Goal: Communication & Community: Answer question/provide support

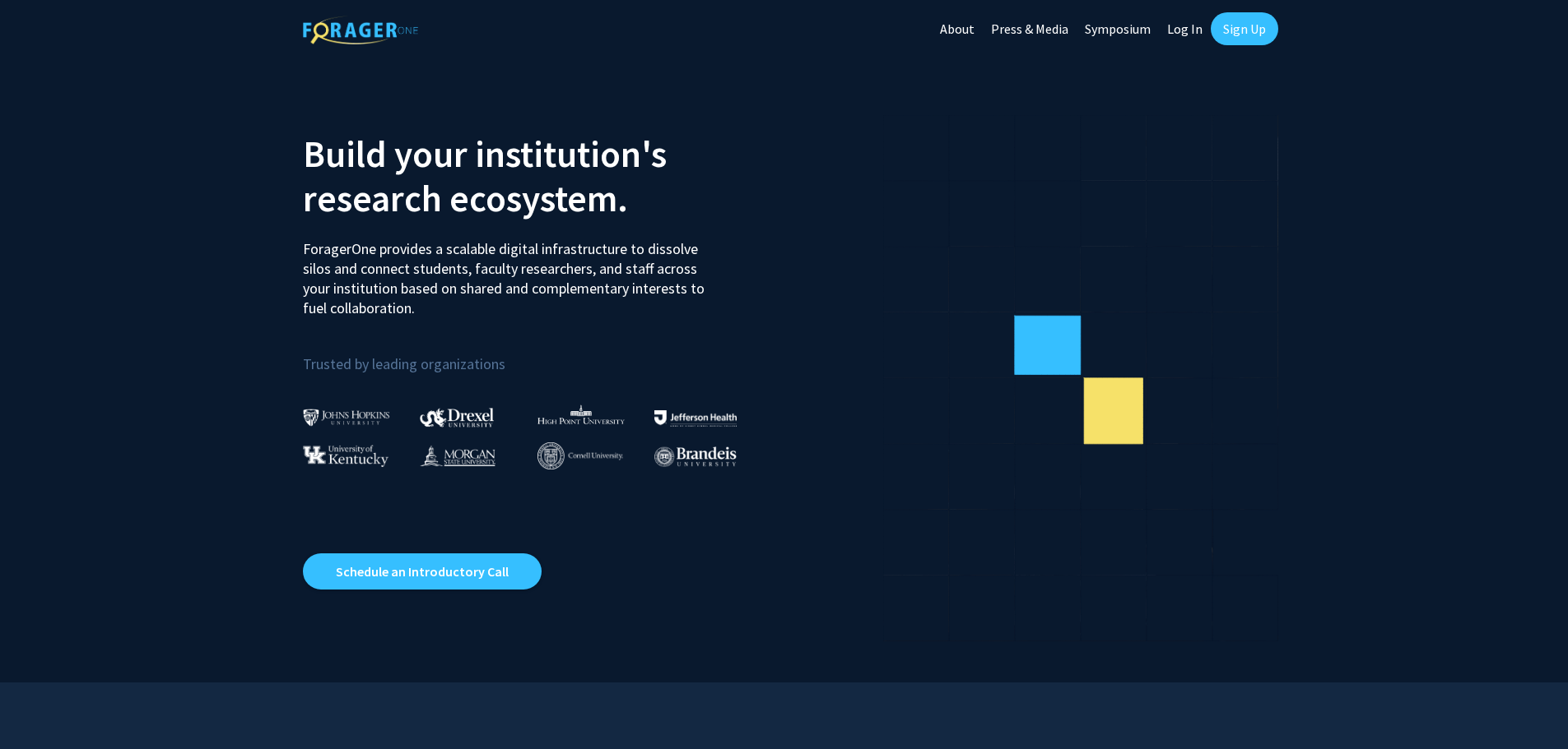
click at [1183, 28] on link "Log In" at bounding box center [1185, 28] width 52 height 58
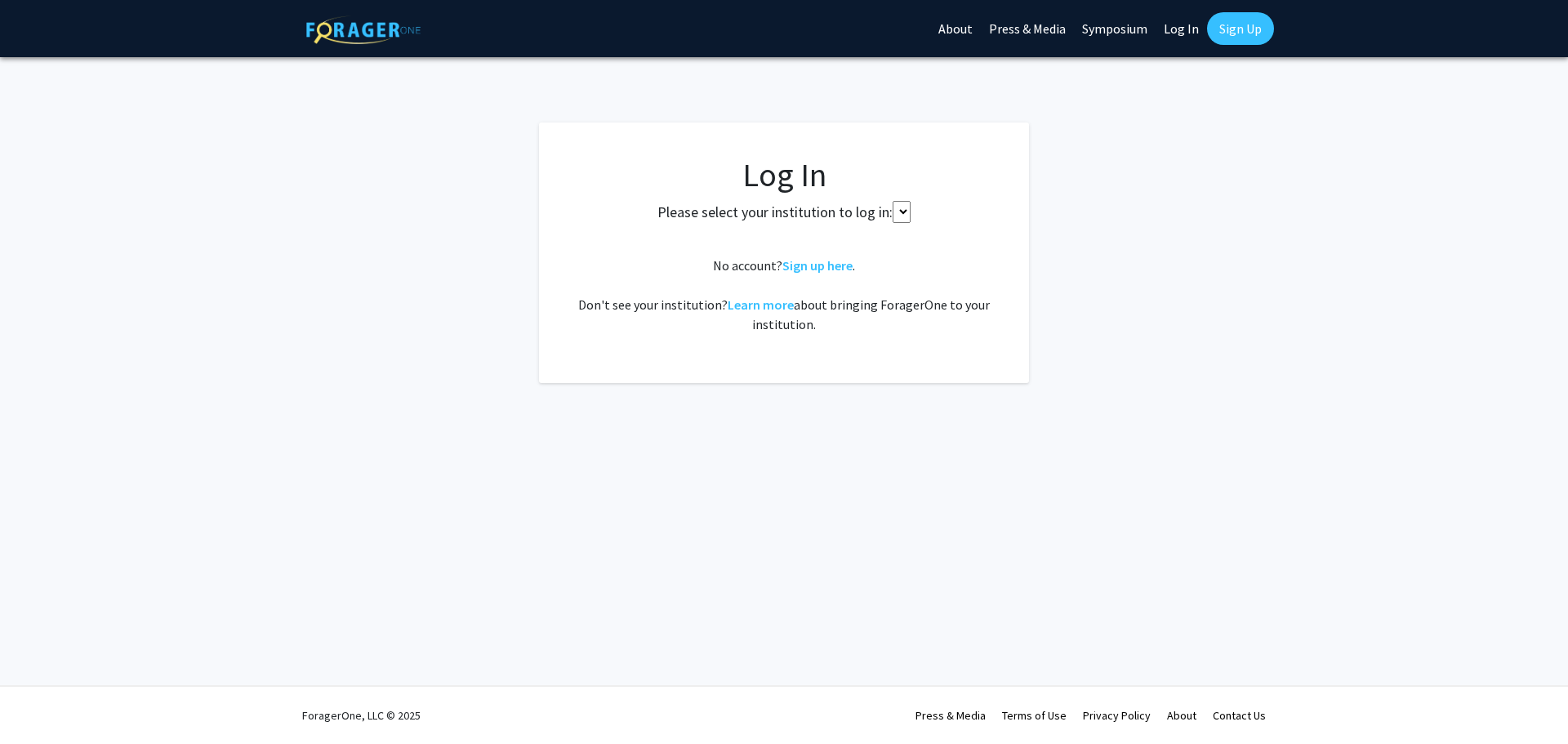
select select
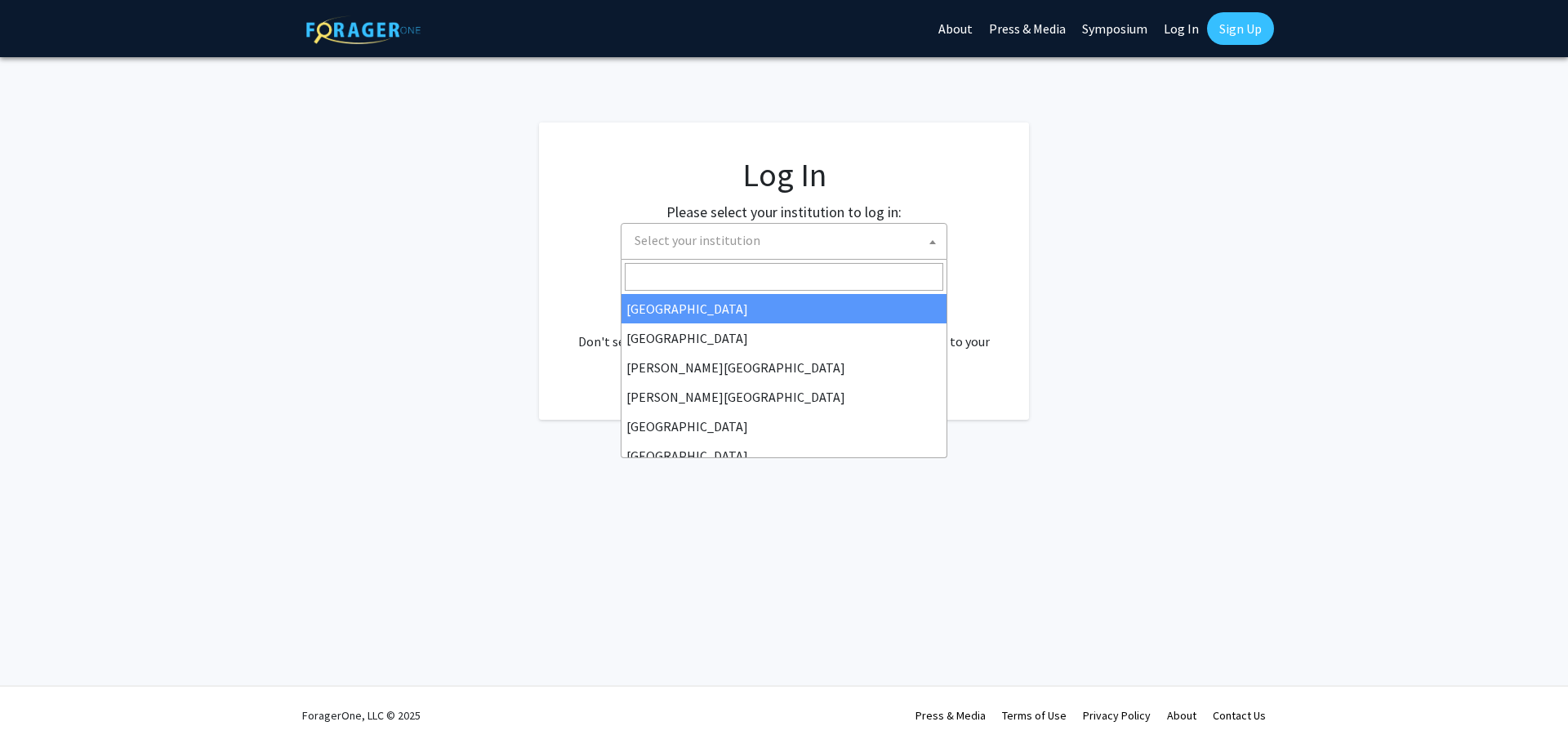
click at [776, 235] on span "Select your institution" at bounding box center [787, 241] width 318 height 34
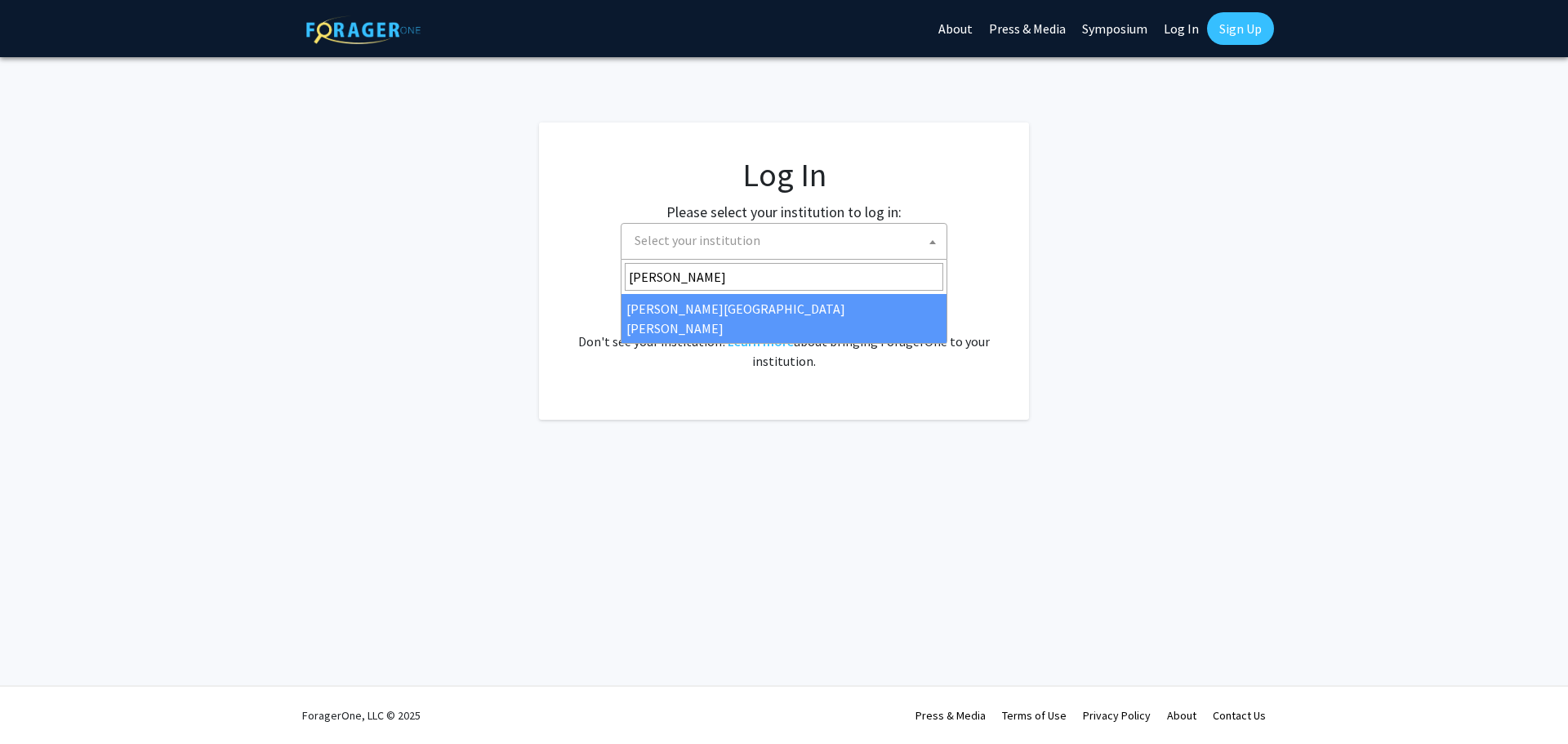
type input "[PERSON_NAME]"
select select "1"
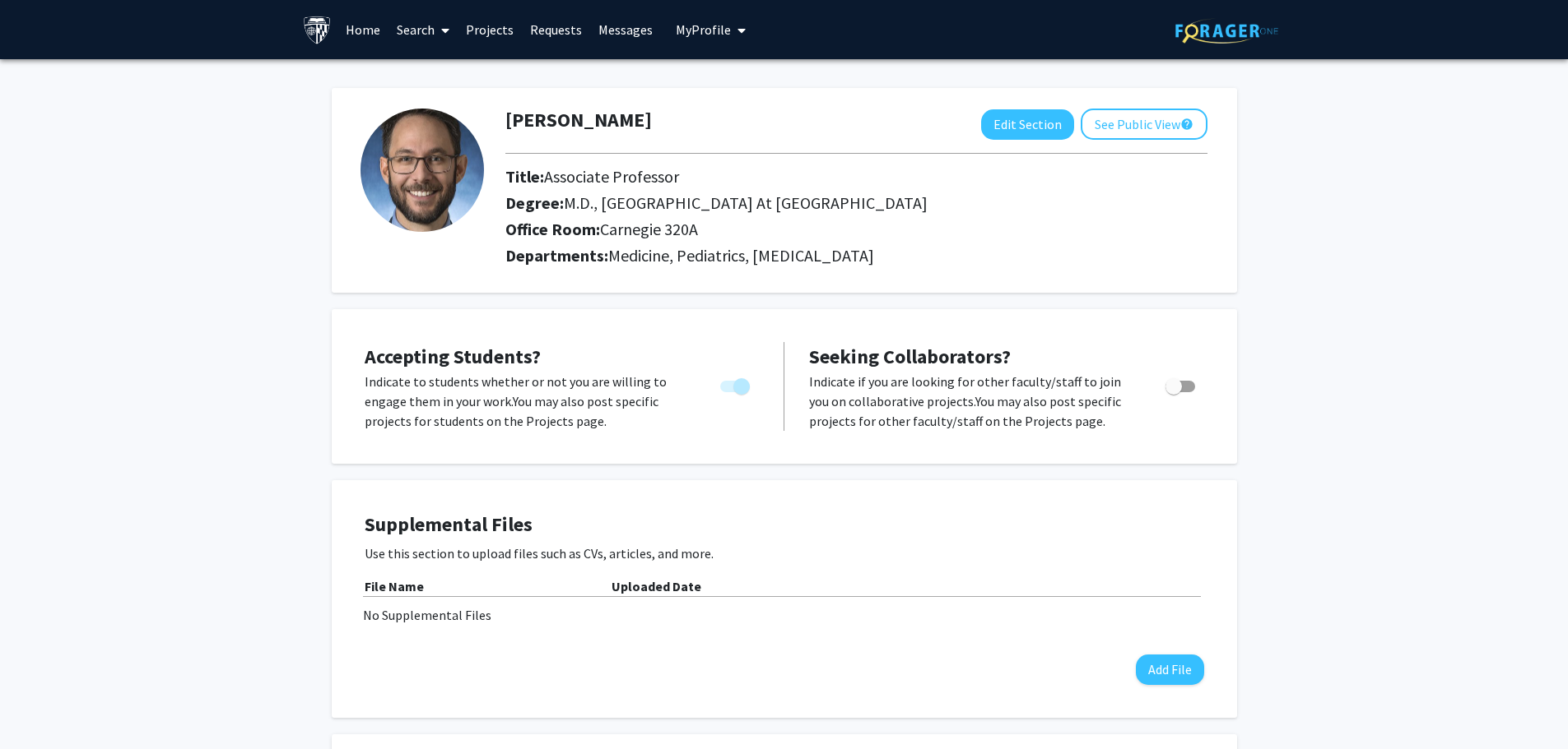
click at [536, 23] on link "Requests" at bounding box center [556, 29] width 68 height 58
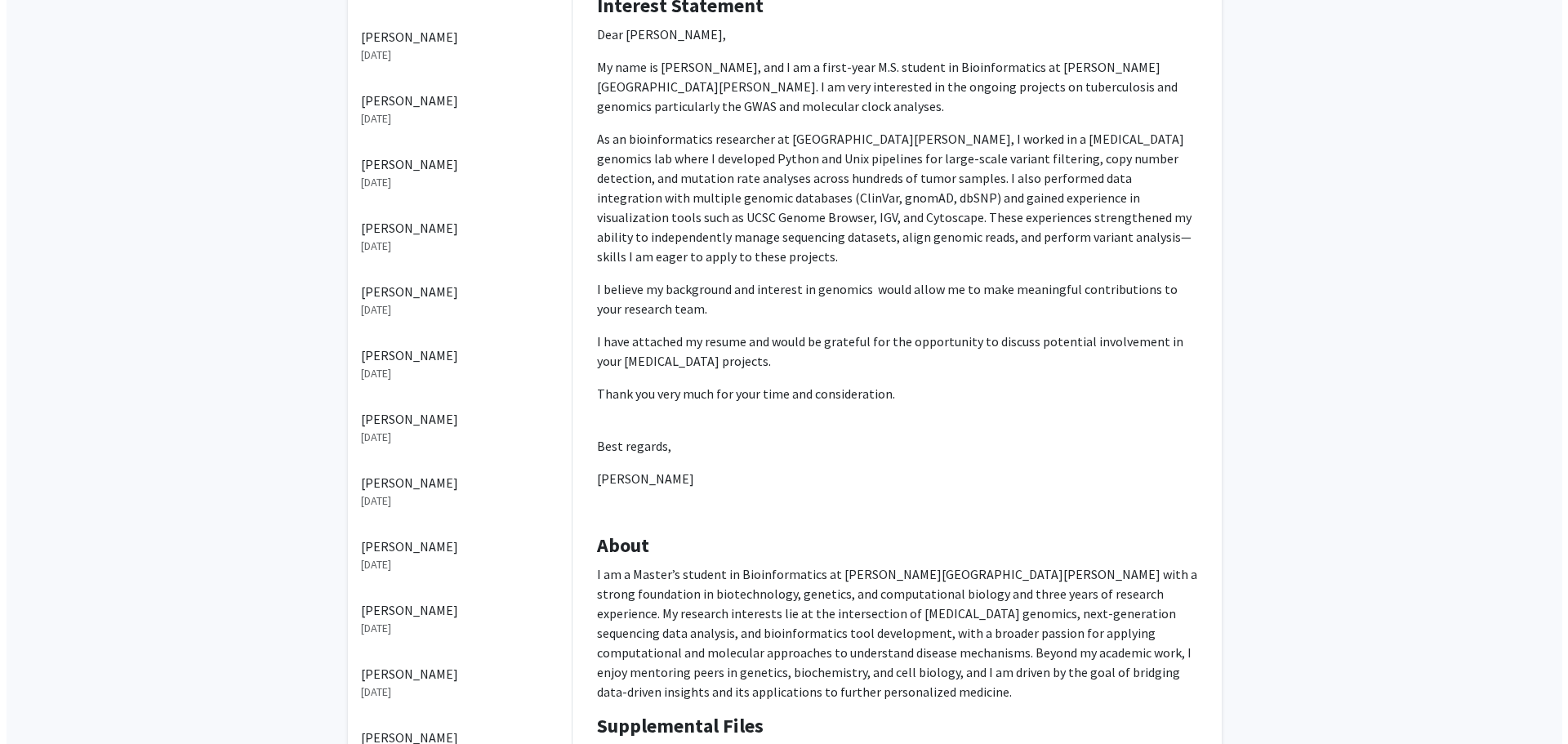
scroll to position [655, 0]
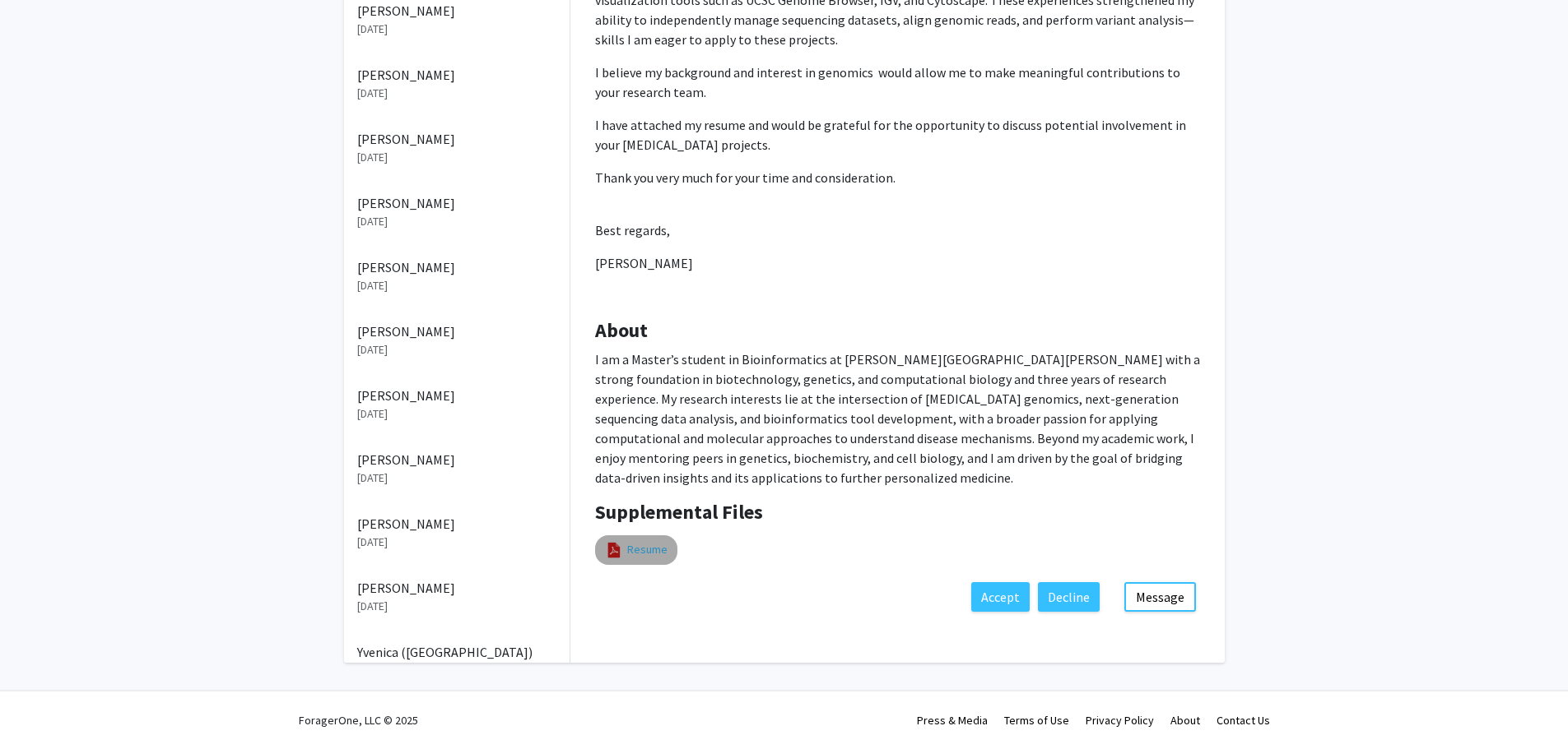
click at [642, 541] on link "Resume" at bounding box center [647, 550] width 41 height 17
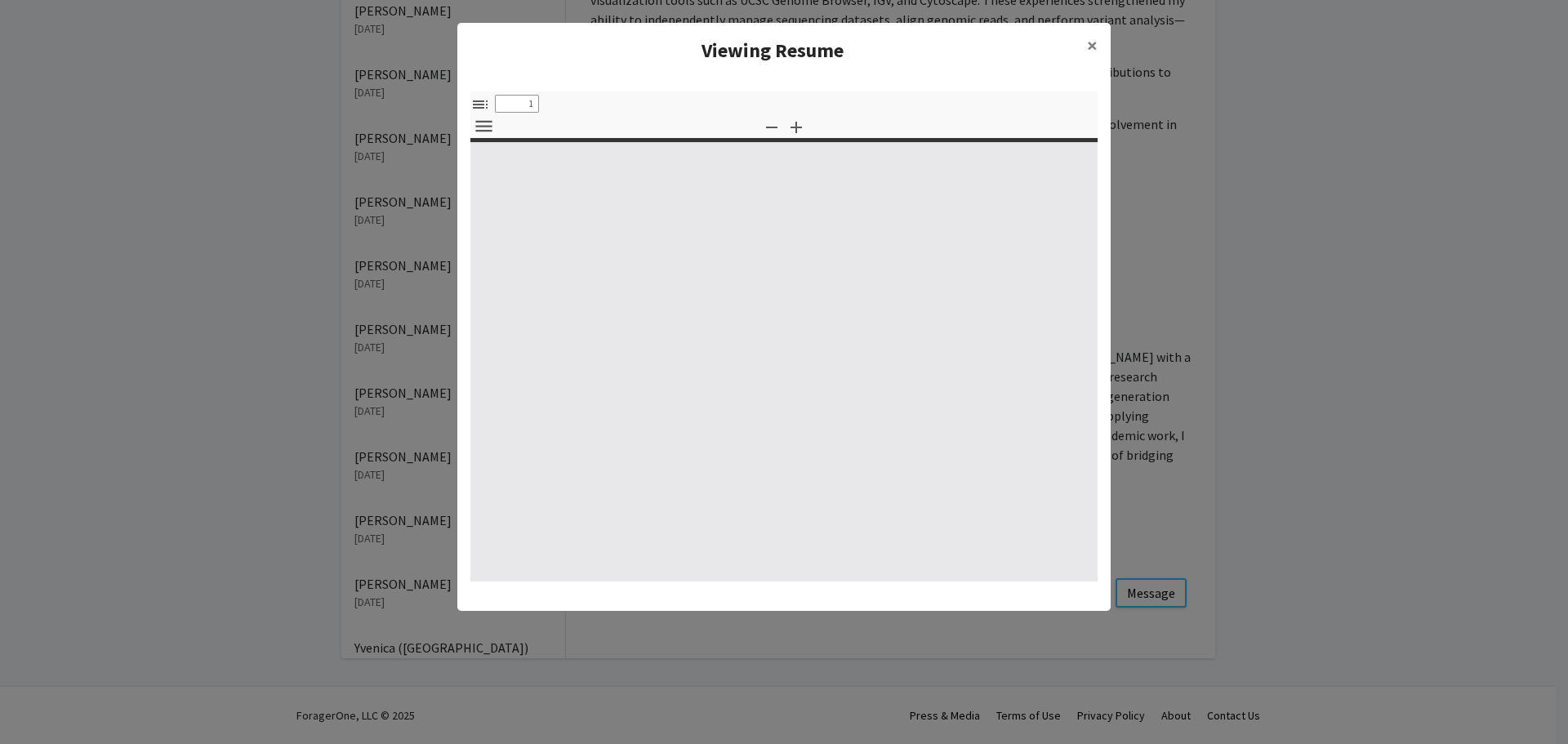
select select "custom"
type input "0"
select select "custom"
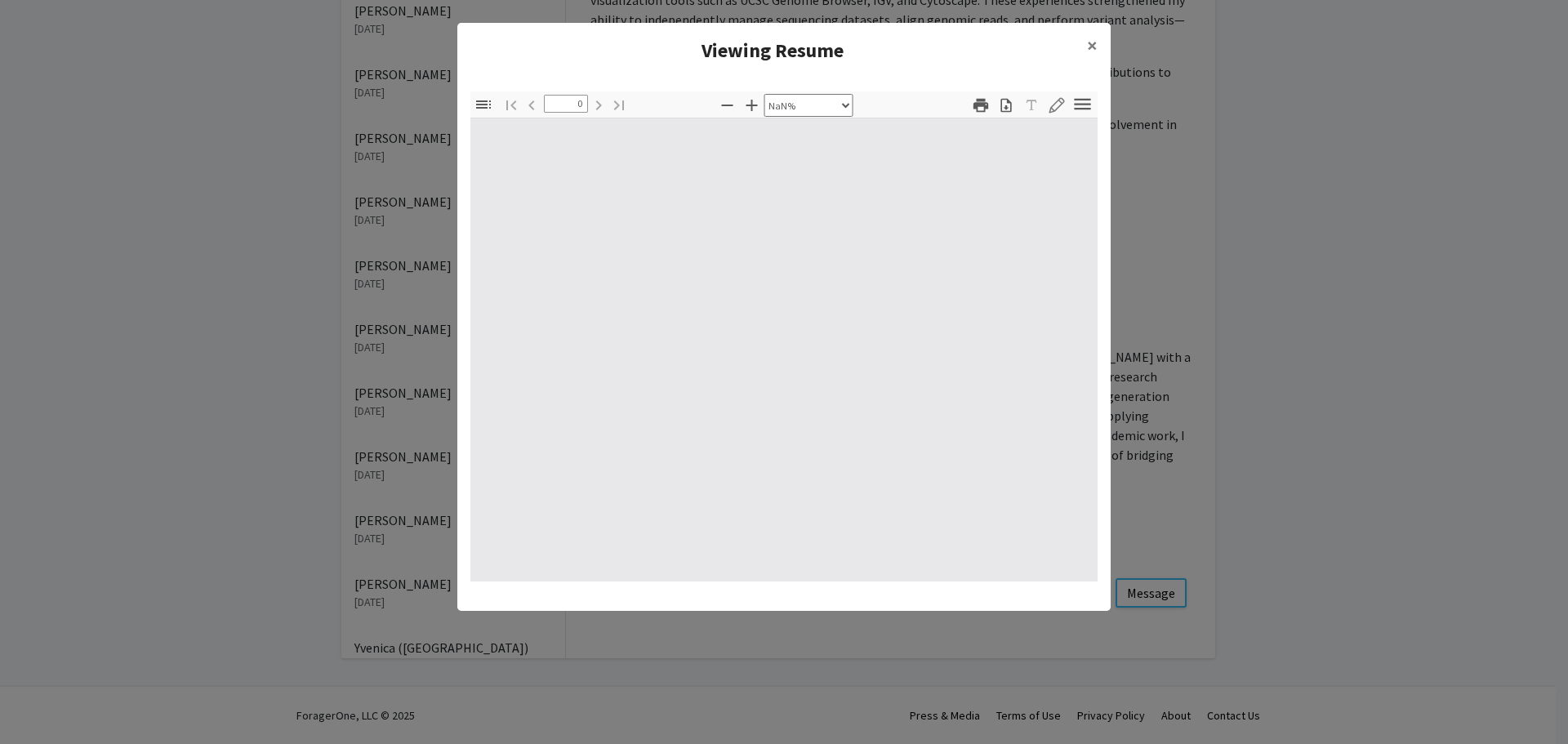
type input "1"
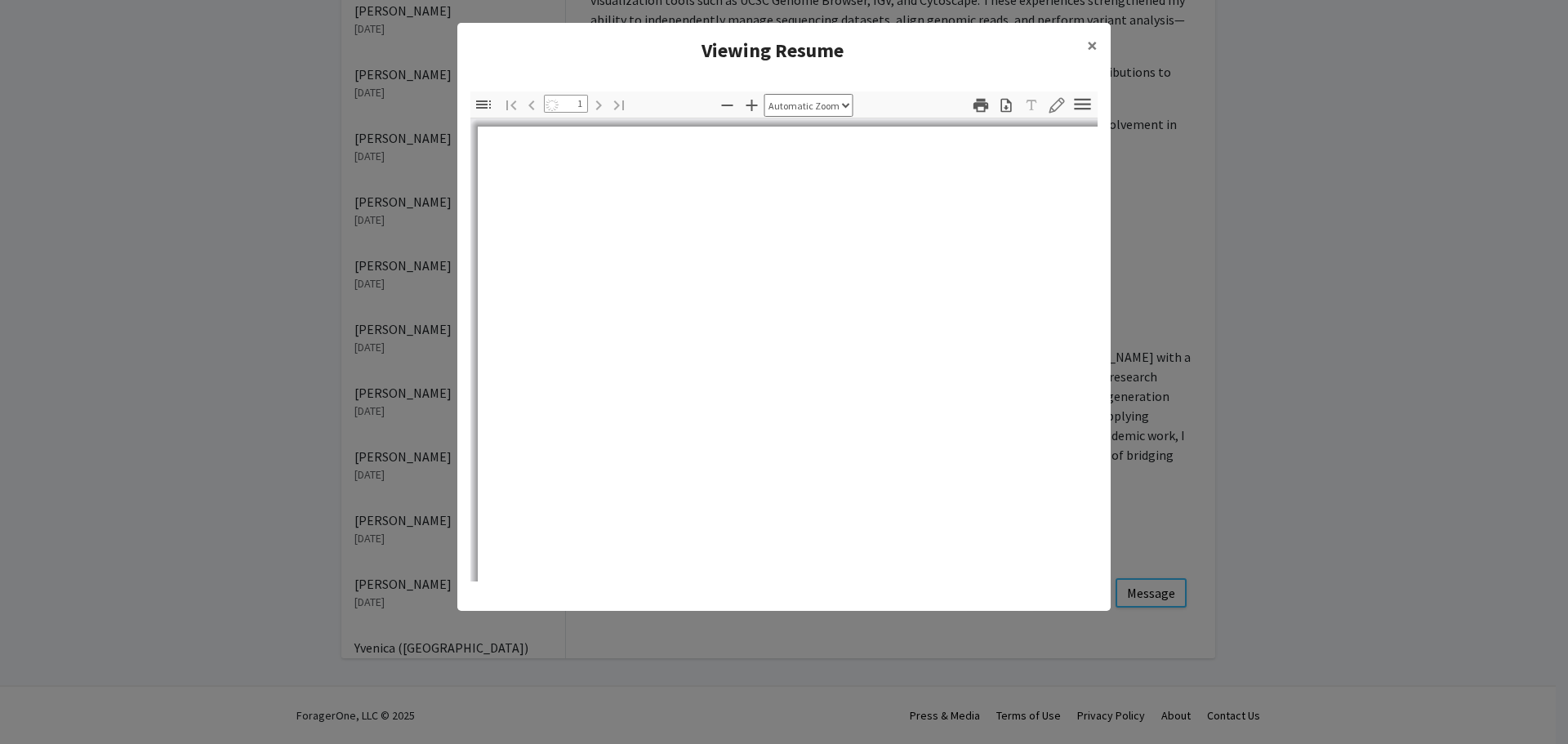
select select "auto"
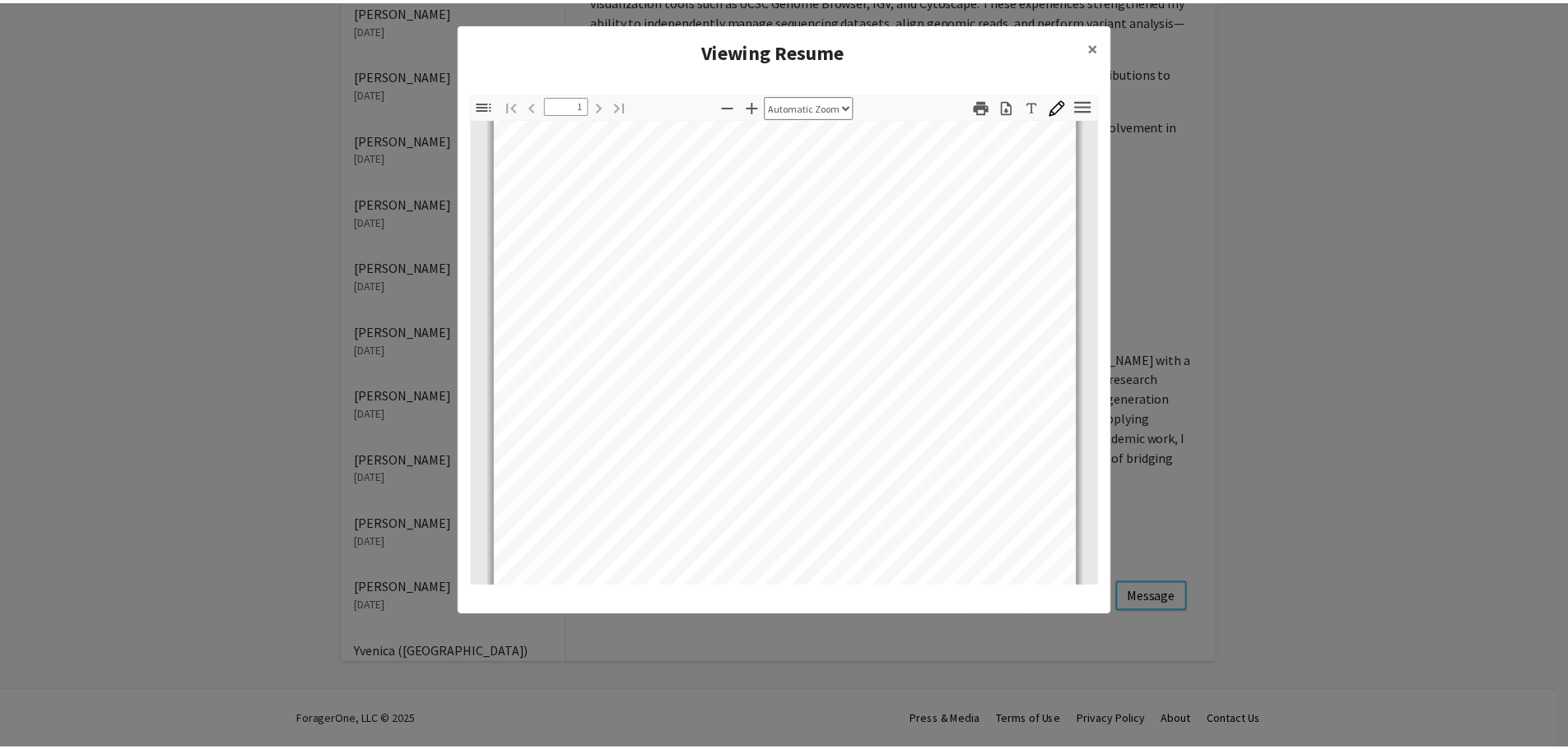
scroll to position [307, 0]
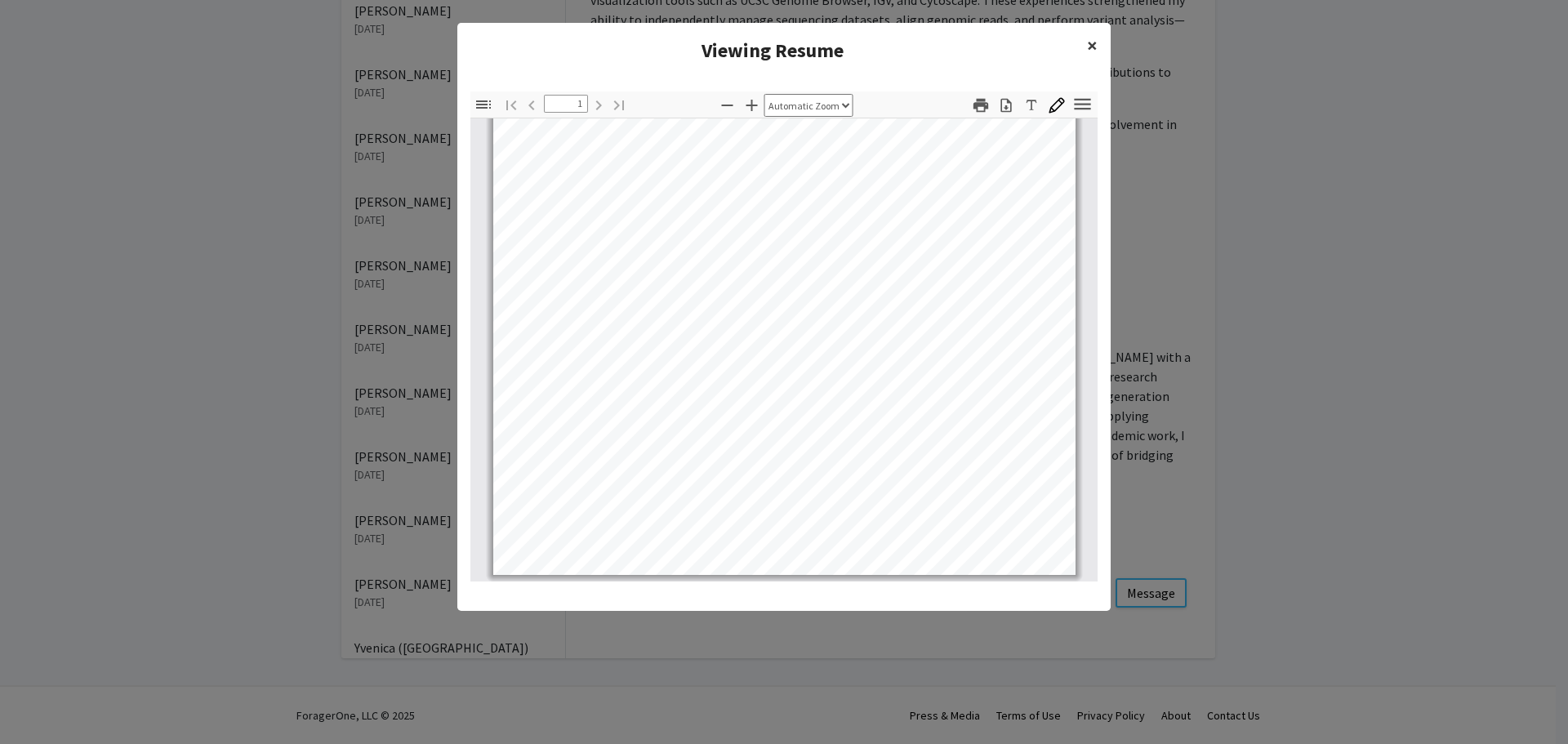
click at [1097, 41] on button "×" at bounding box center [1092, 45] width 37 height 46
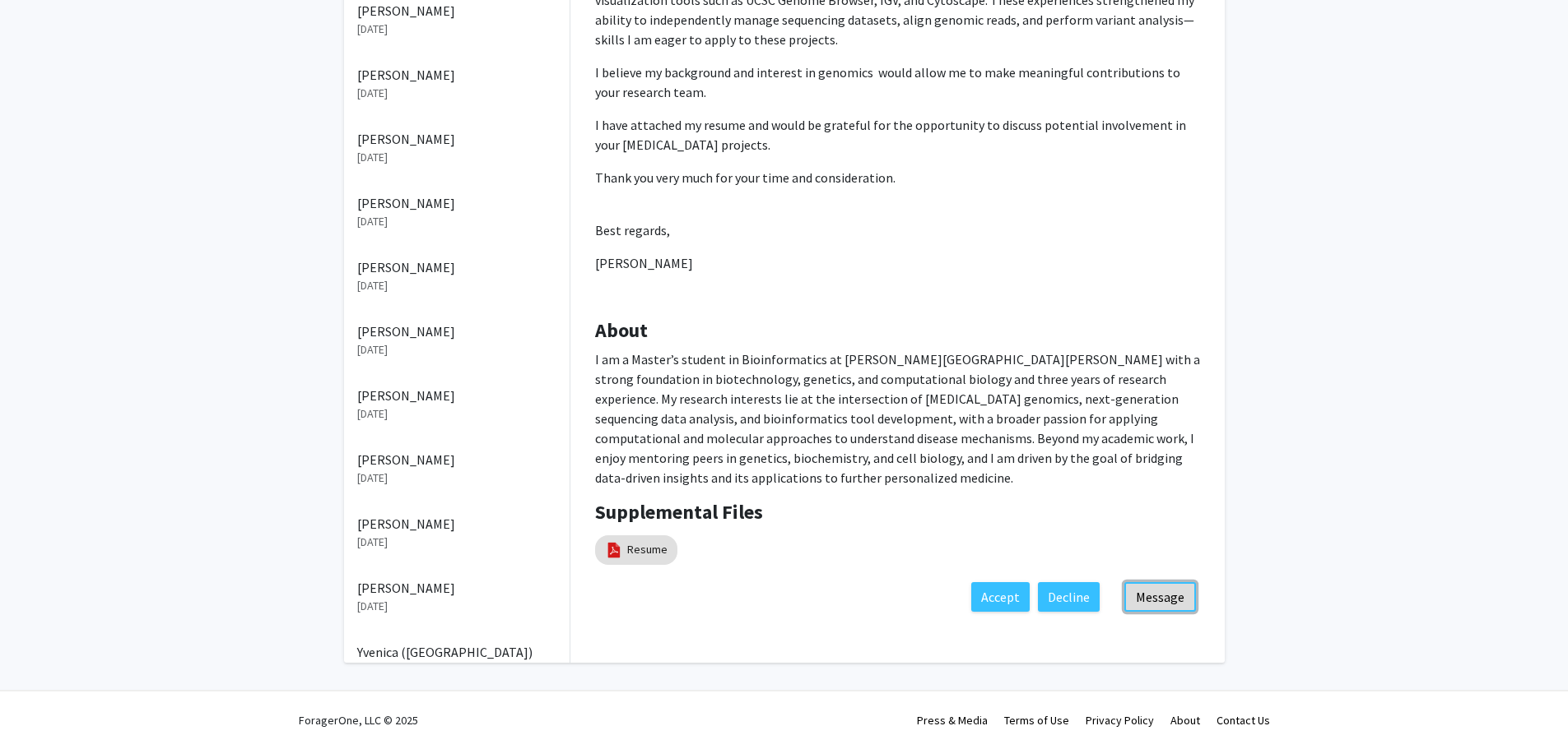
click at [1168, 582] on button "Message" at bounding box center [1159, 596] width 71 height 29
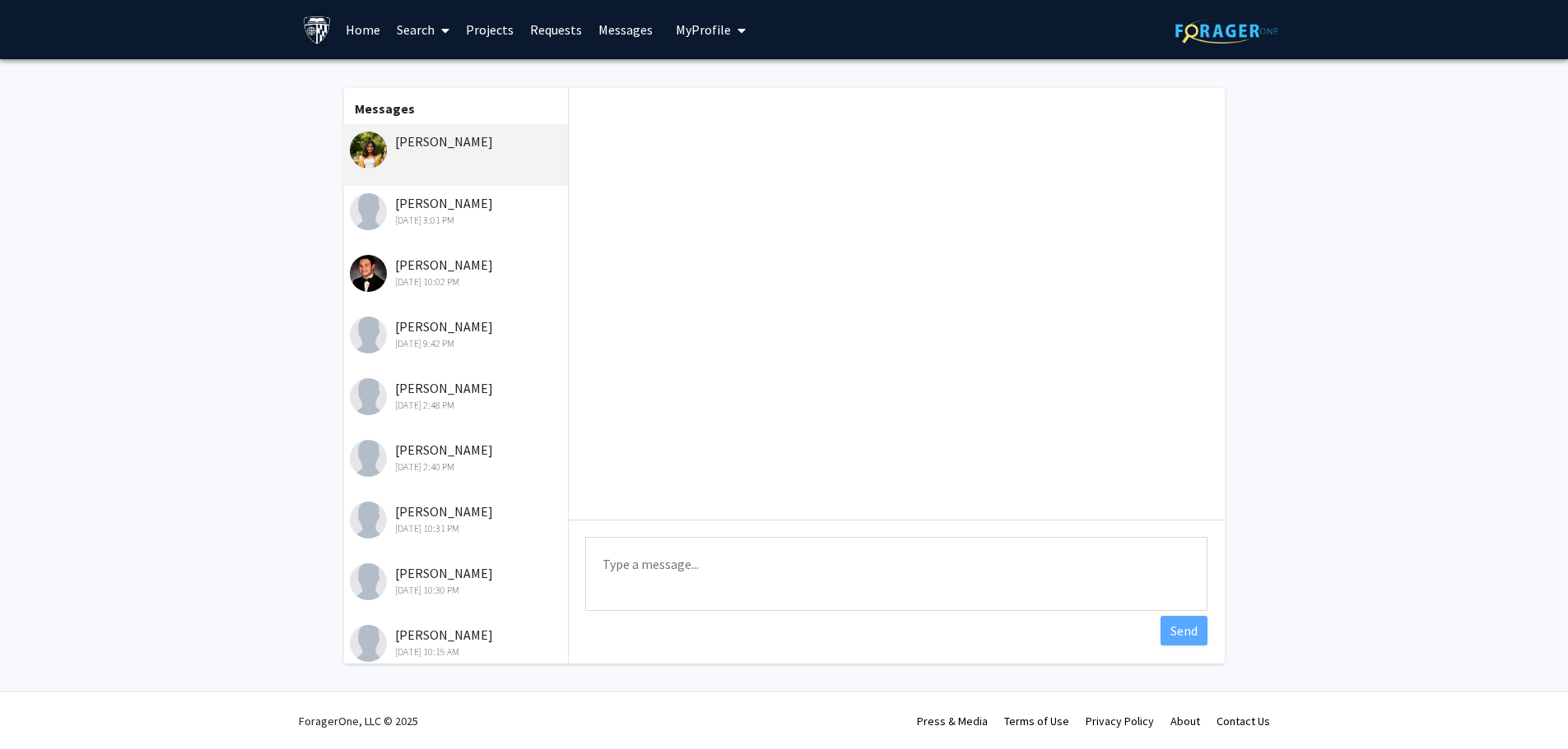
click at [759, 575] on textarea "Type a message" at bounding box center [896, 575] width 622 height 74
paste textarea ""Dear ***, Thanks for reaching out! I can certainly see some potential for over…"
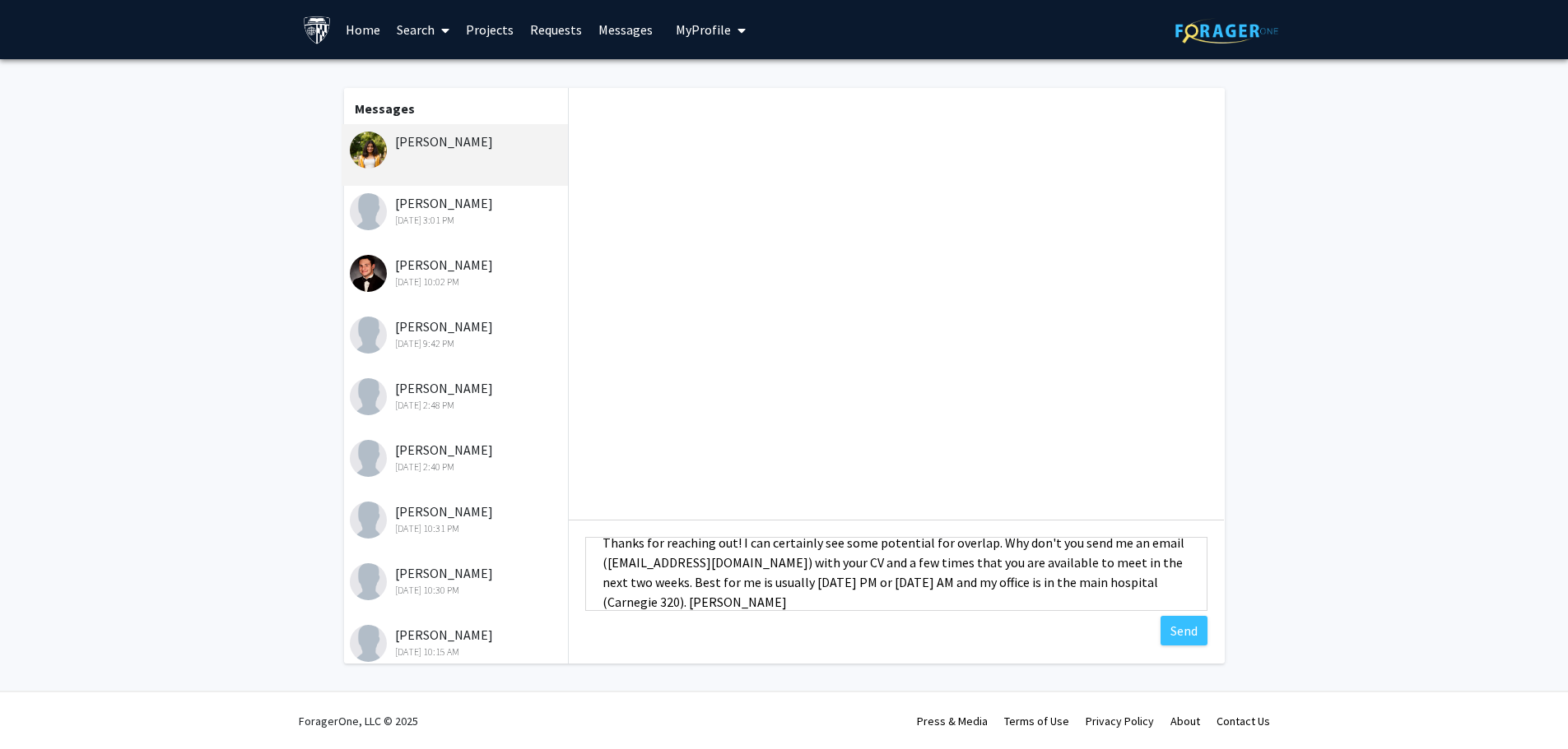
scroll to position [61, 0]
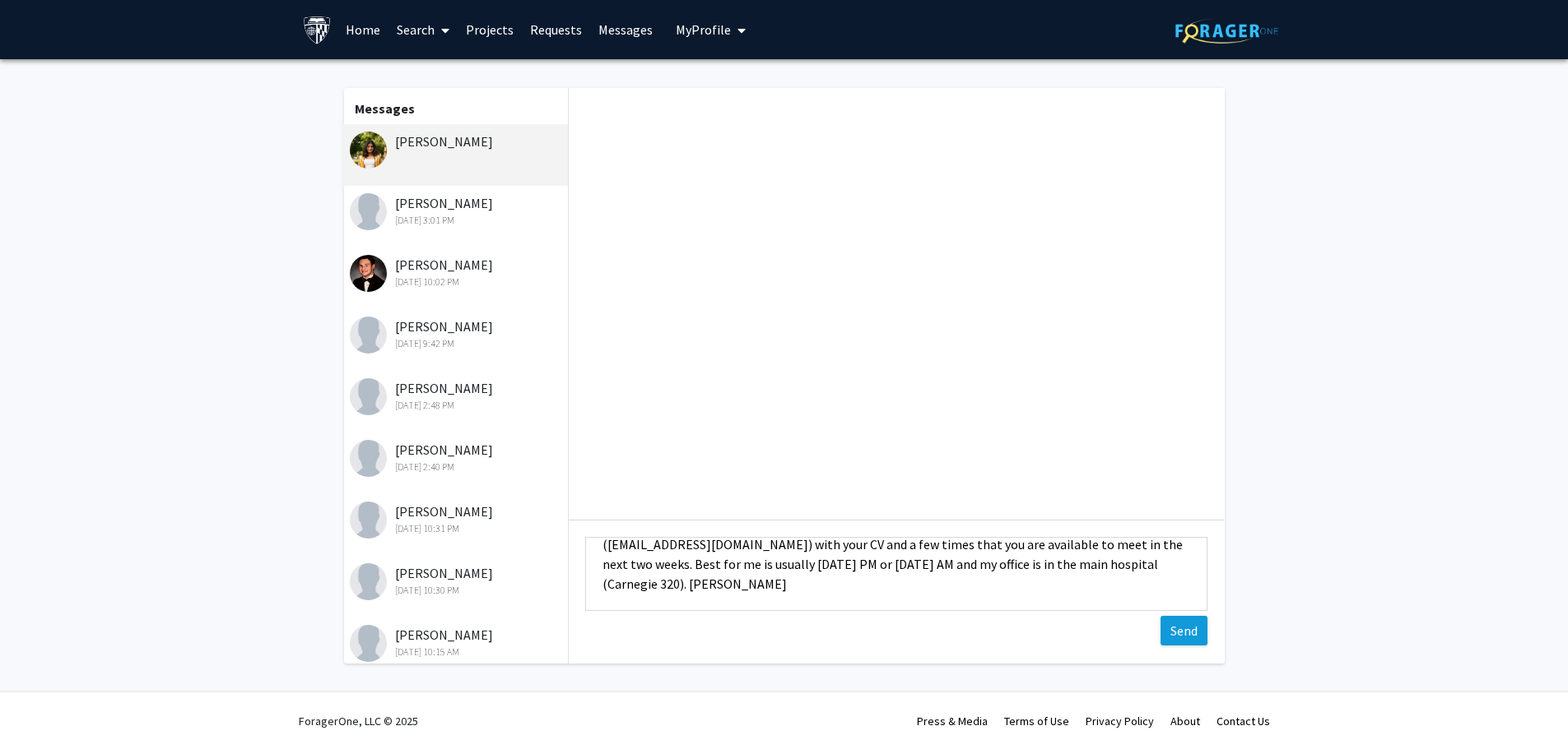
type textarea "Dear [PERSON_NAME], Thanks for reaching out! I can certainly see some potential…"
click at [1177, 625] on button "Send" at bounding box center [1183, 630] width 46 height 29
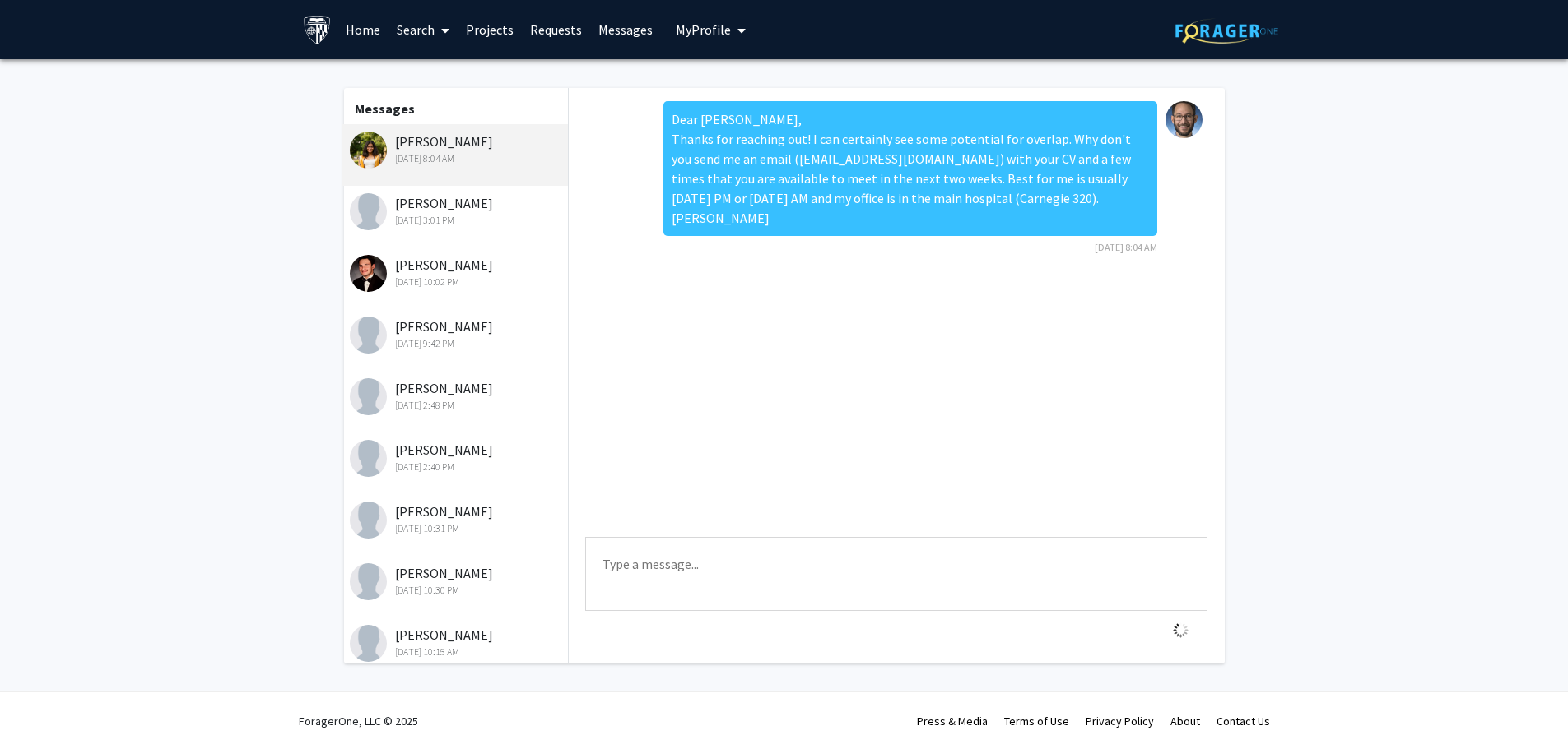
scroll to position [0, 0]
